Goal: Task Accomplishment & Management: Use online tool/utility

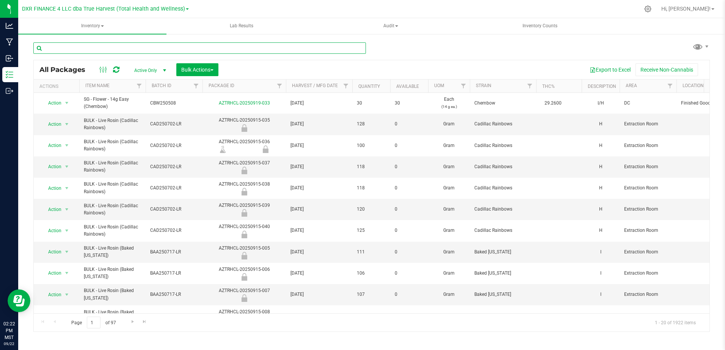
click at [80, 50] on input "text" at bounding box center [199, 47] width 332 height 11
paste input "AND250626"
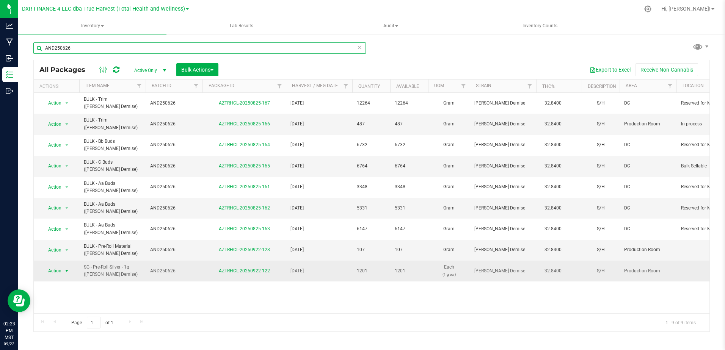
type input "AND250626"
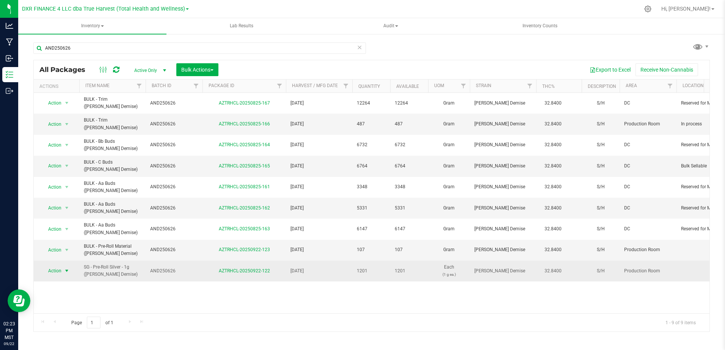
click at [67, 272] on span "select" at bounding box center [67, 271] width 6 height 6
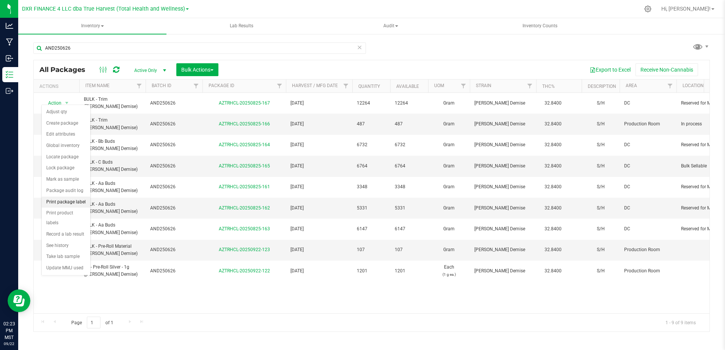
click at [77, 203] on li "Print package label" at bounding box center [66, 202] width 49 height 11
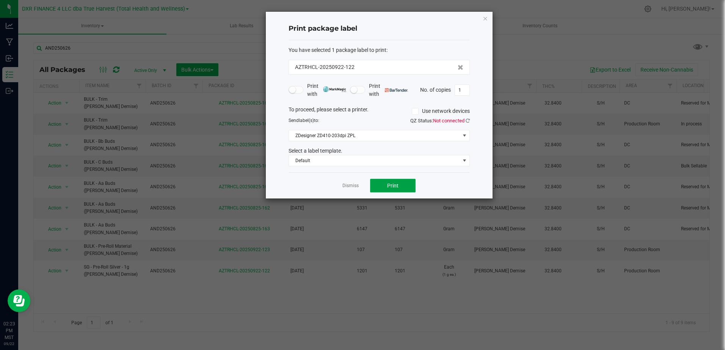
click at [400, 189] on button "Print" at bounding box center [392, 186] width 45 height 14
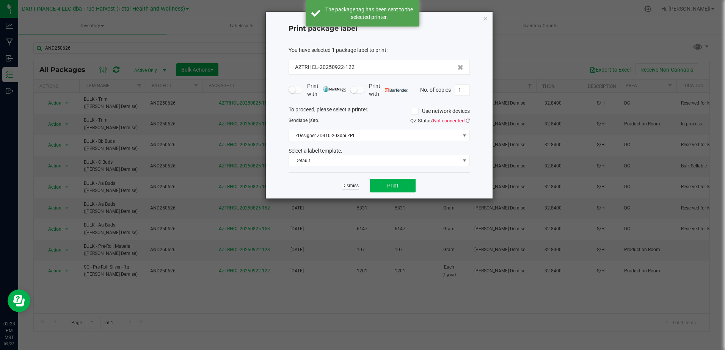
click at [356, 184] on link "Dismiss" at bounding box center [350, 186] width 16 height 6
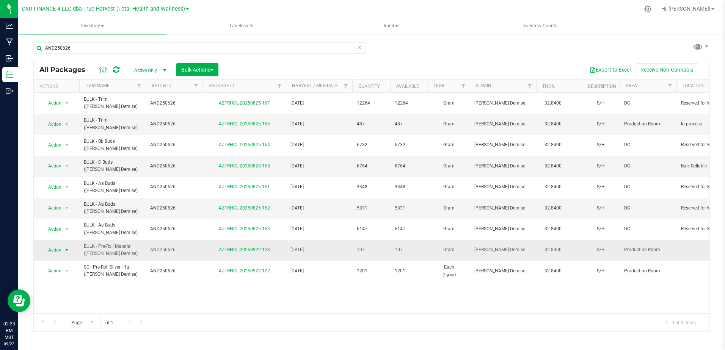
click at [63, 250] on span "select" at bounding box center [66, 250] width 9 height 11
click at [69, 180] on li "Print package label" at bounding box center [66, 181] width 49 height 11
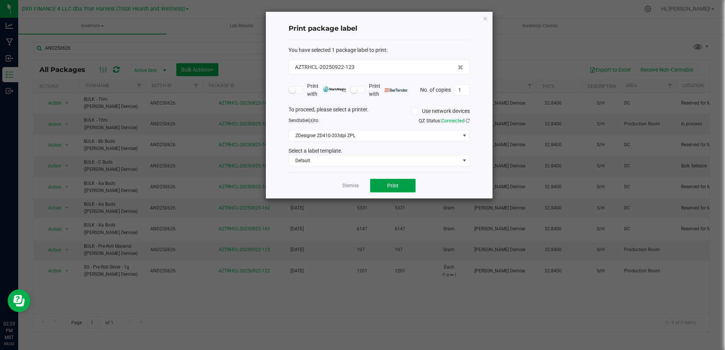
click at [401, 182] on button "Print" at bounding box center [392, 186] width 45 height 14
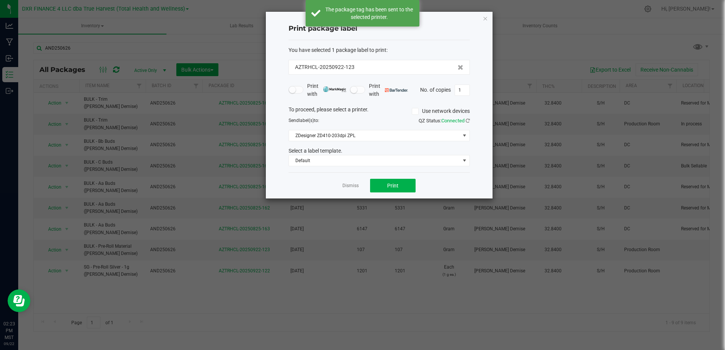
click at [352, 188] on link "Dismiss" at bounding box center [350, 186] width 16 height 6
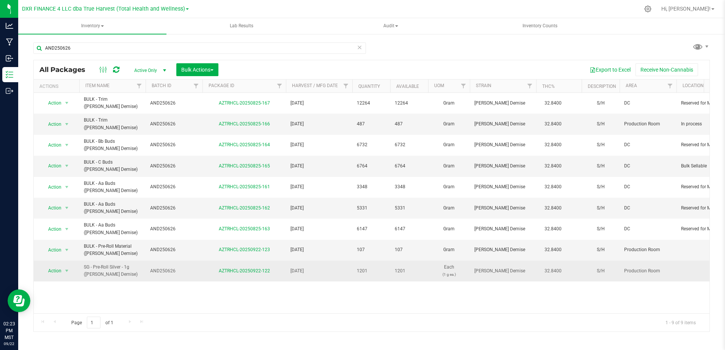
click at [69, 265] on td "Action Action Adjust qty Create package Edit attributes Global inventory Locate…" at bounding box center [56, 271] width 45 height 20
click at [67, 269] on span "select" at bounding box center [67, 271] width 6 height 6
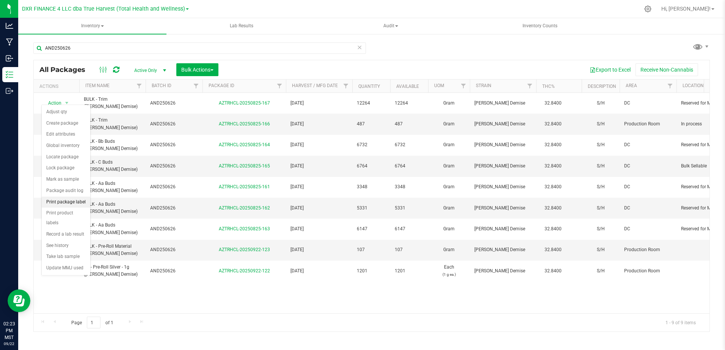
click at [74, 200] on li "Print package label" at bounding box center [66, 202] width 49 height 11
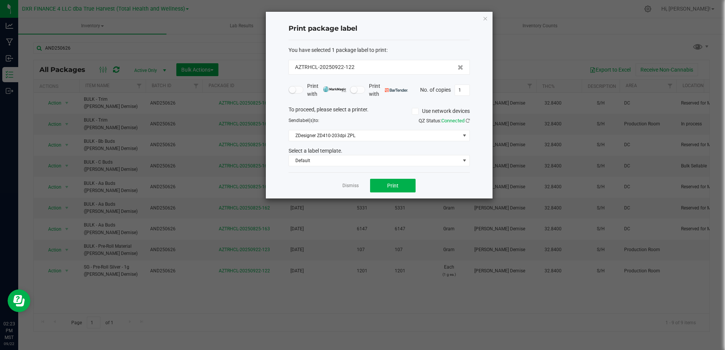
click at [421, 186] on div "Dismiss Print" at bounding box center [378, 185] width 181 height 26
click at [406, 188] on button "Print" at bounding box center [392, 186] width 45 height 14
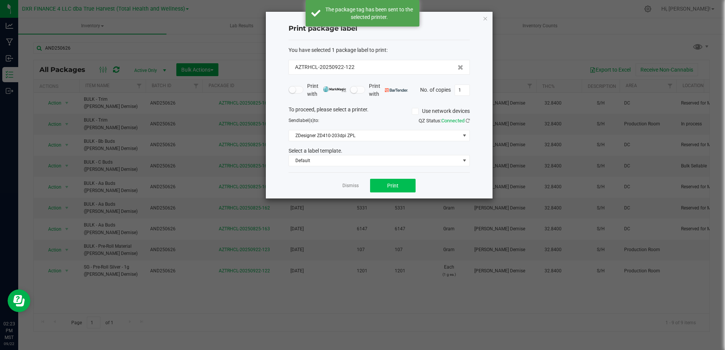
click at [341, 186] on div "Dismiss Print" at bounding box center [378, 185] width 181 height 26
click at [348, 186] on link "Dismiss" at bounding box center [350, 186] width 16 height 6
